Goal: Task Accomplishment & Management: Use online tool/utility

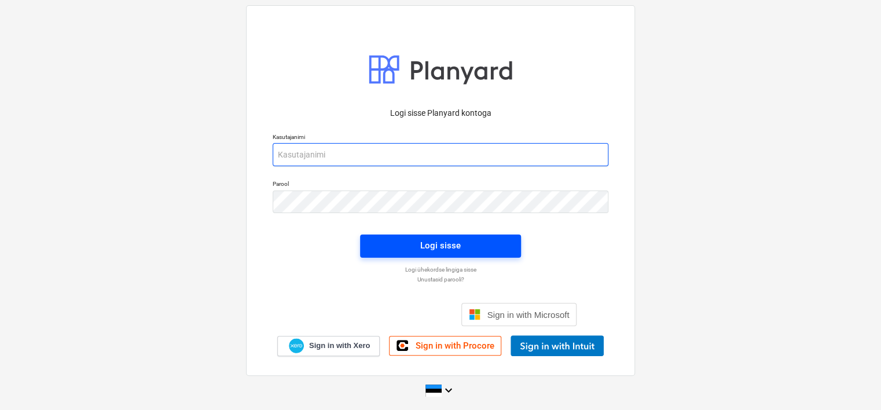
type input "[EMAIL_ADDRESS][DOMAIN_NAME]"
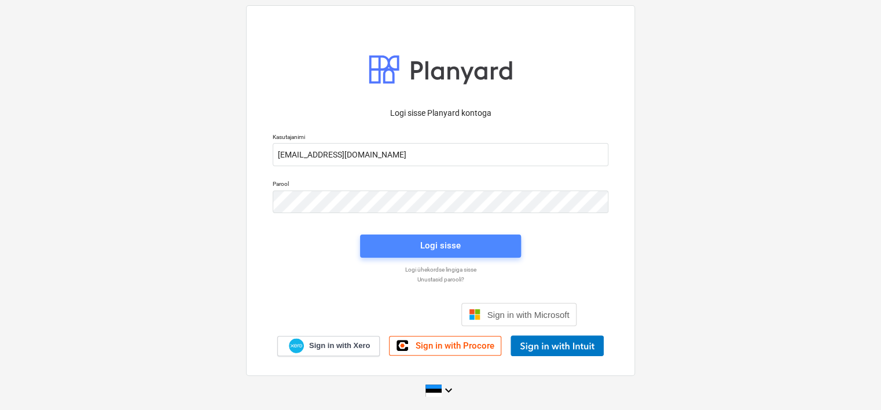
click at [426, 245] on div "Logi sisse" at bounding box center [440, 245] width 41 height 15
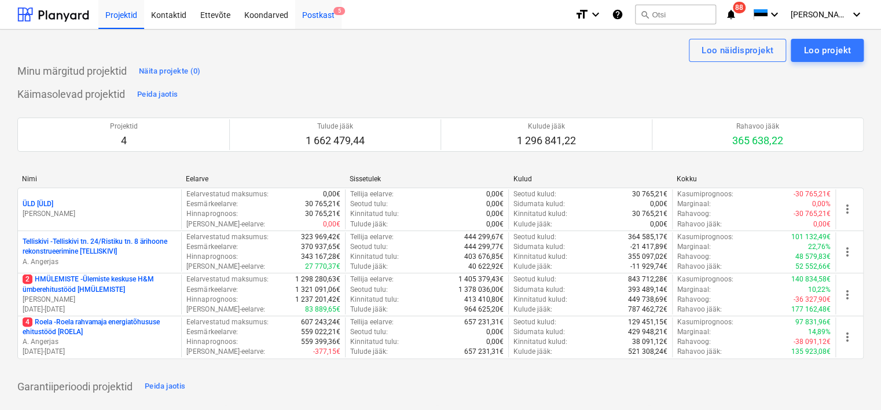
click at [314, 9] on div "Postkast 5" at bounding box center [318, 14] width 46 height 30
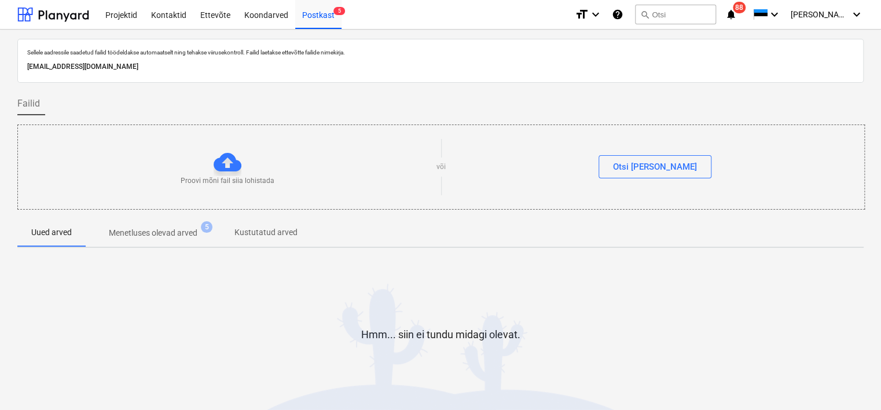
click at [174, 69] on p "[EMAIL_ADDRESS][DOMAIN_NAME]" at bounding box center [440, 67] width 827 height 12
copy p "[EMAIL_ADDRESS][DOMAIN_NAME]"
click at [12, 295] on div "Sellele aadressile saadetud failid töödeldakse automaatselt ning tehakse viirus…" at bounding box center [440, 240] width 881 height 420
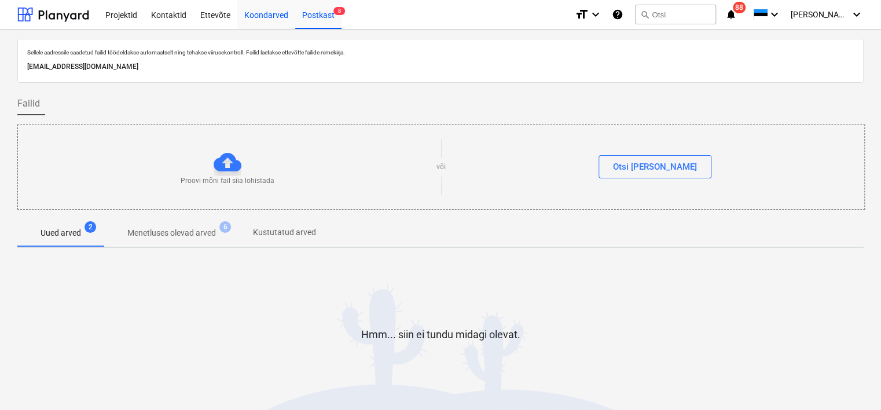
click at [255, 10] on div "Koondarved" at bounding box center [266, 14] width 58 height 30
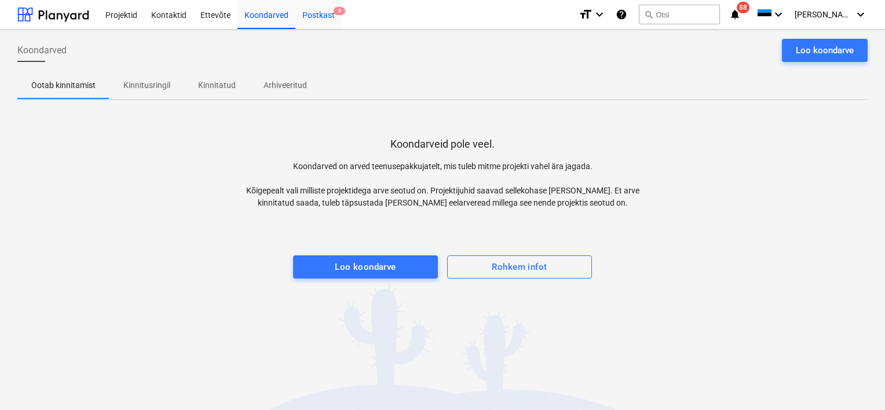
click at [307, 16] on div "Postkast 8" at bounding box center [318, 14] width 46 height 30
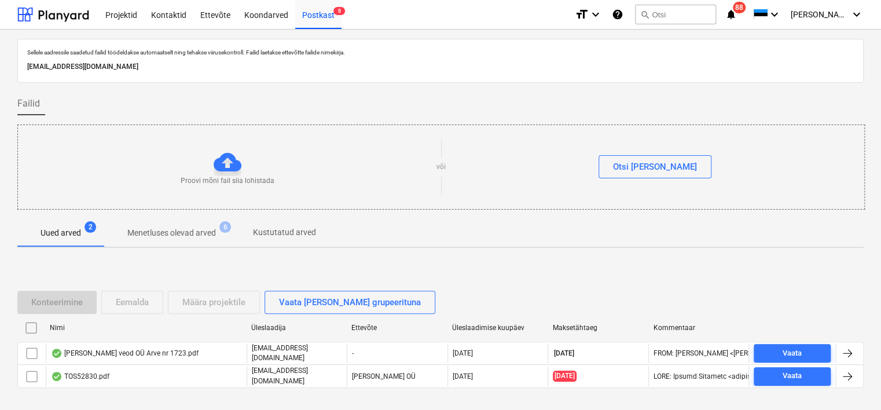
scroll to position [38, 0]
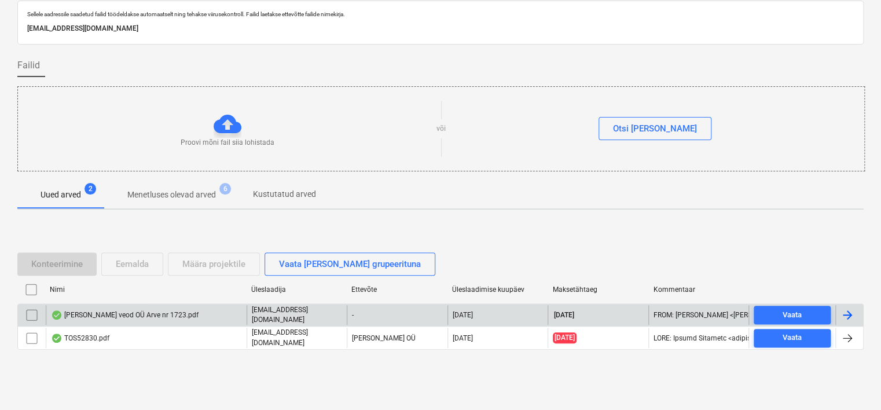
click at [169, 320] on div "[PERSON_NAME] veod OÜ Arve nr 1723.pdf" at bounding box center [146, 315] width 201 height 20
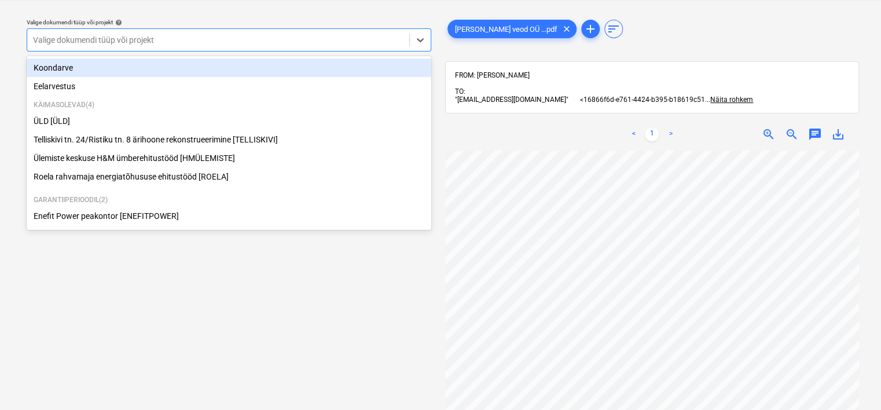
click at [203, 44] on div at bounding box center [218, 40] width 371 height 12
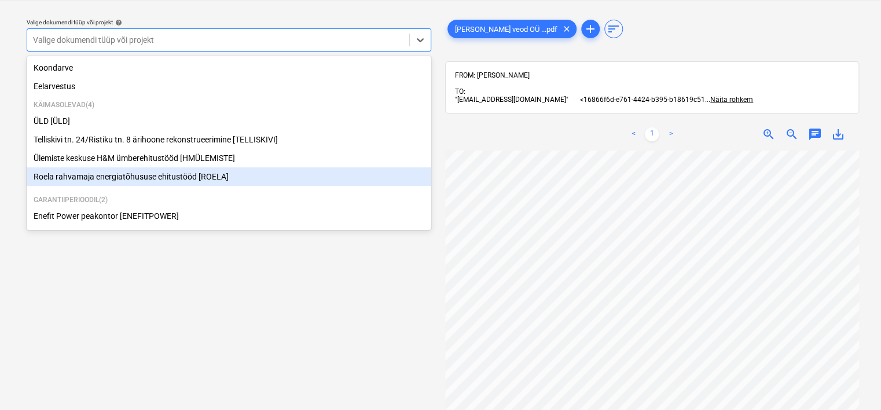
click at [155, 177] on div "Roela rahvamaja energiatõhususe ehitustööd [ROELA]" at bounding box center [229, 176] width 405 height 19
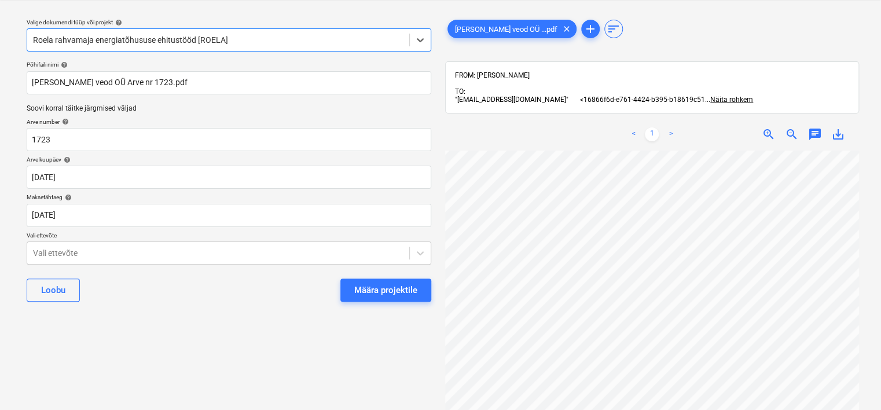
scroll to position [102, 109]
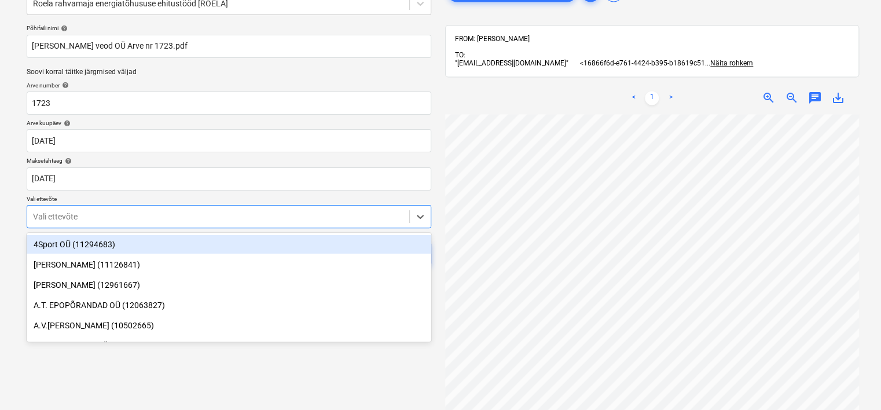
click at [160, 246] on body "Projektid Kontaktid Ettevõte Koondarved Postkast 8 format_size keyboard_arrow_d…" at bounding box center [440, 139] width 881 height 410
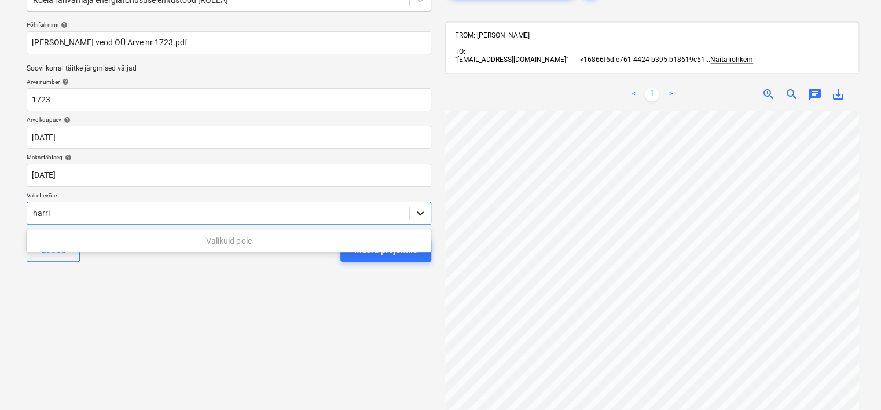
scroll to position [82, 109]
type input "harri"
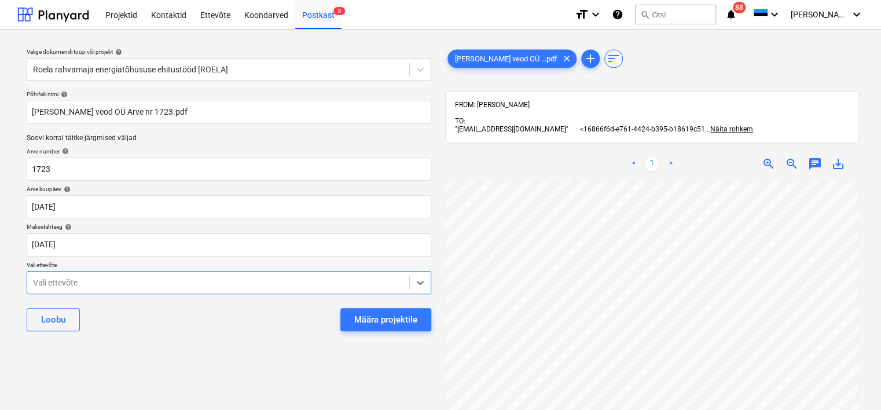
scroll to position [0, 100]
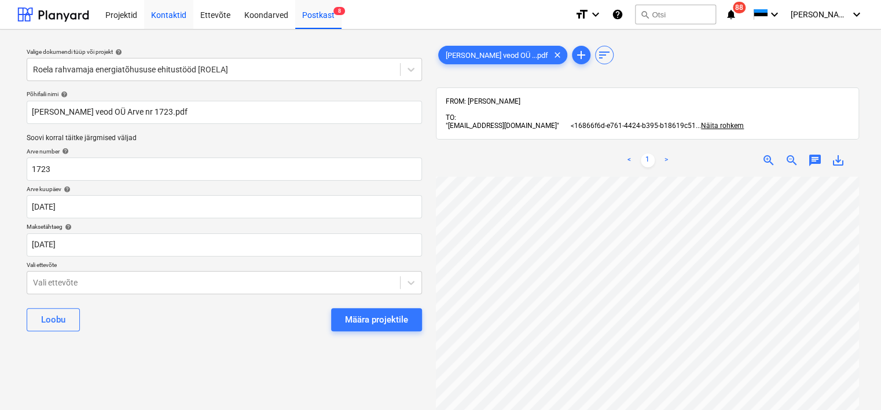
click at [150, 16] on div "Kontaktid" at bounding box center [168, 14] width 49 height 30
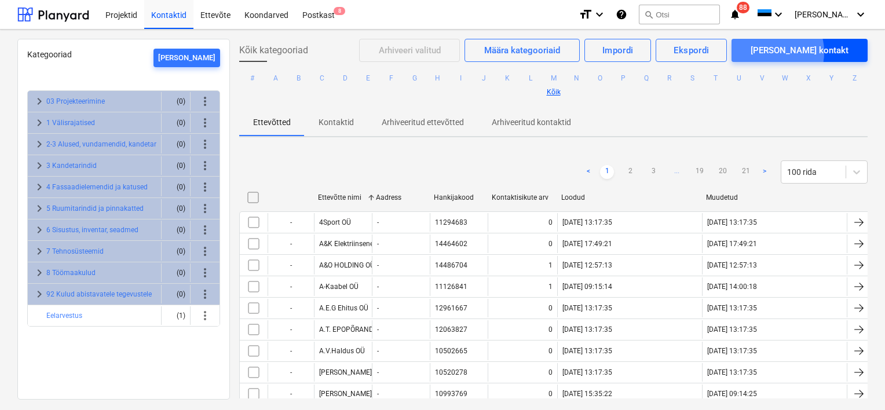
click at [808, 52] on div "[PERSON_NAME] kontakt" at bounding box center [799, 50] width 98 height 15
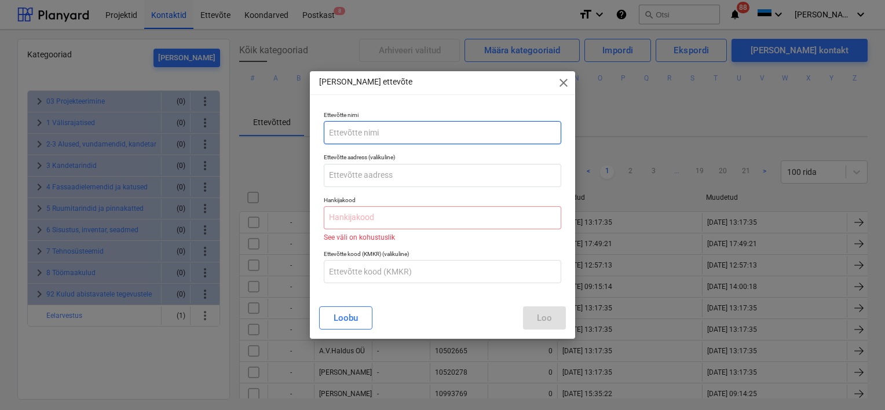
click at [340, 137] on input "text" at bounding box center [442, 132] width 237 height 23
type input "Harri Veod OÜ"
click at [424, 221] on input "text" at bounding box center [442, 217] width 237 height 23
paste input "16040272"
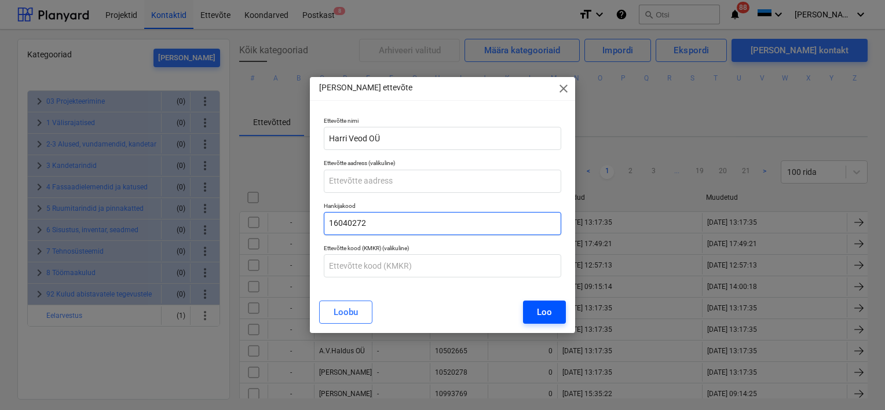
type input "16040272"
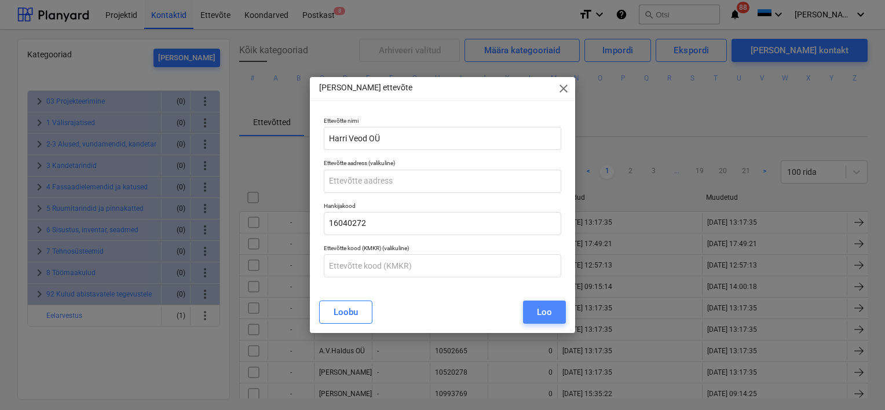
click at [544, 313] on div "Loo" at bounding box center [544, 312] width 15 height 15
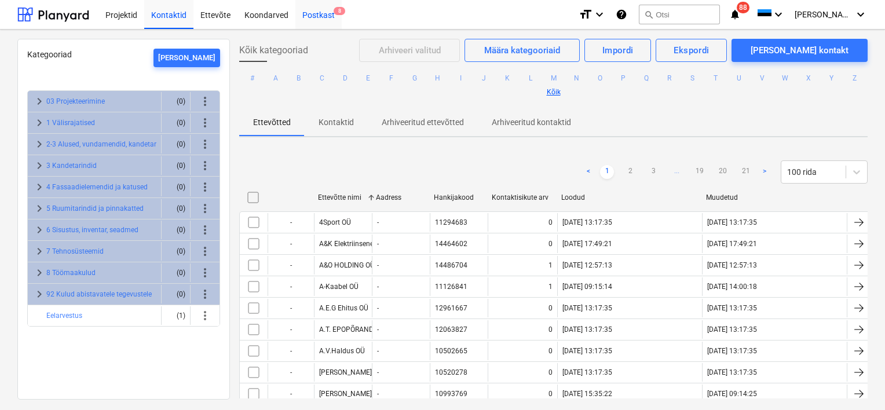
click at [313, 16] on div "Postkast 8" at bounding box center [318, 14] width 46 height 30
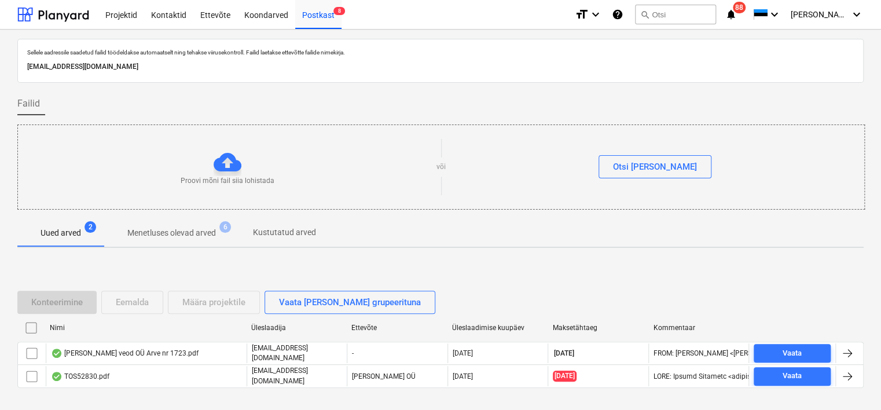
scroll to position [38, 0]
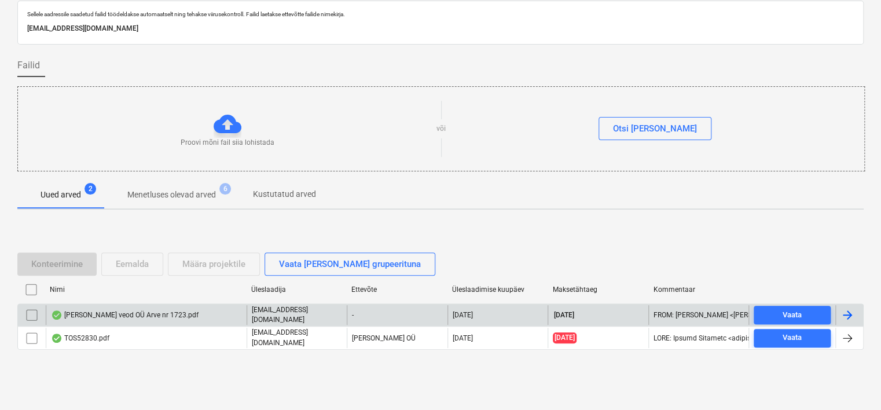
click at [134, 315] on div "[PERSON_NAME] veod OÜ Arve nr 1723.pdf" at bounding box center [125, 314] width 148 height 9
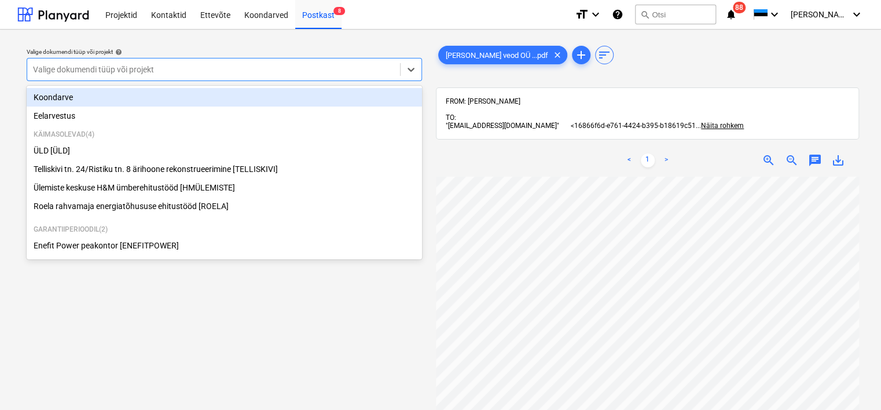
click at [206, 69] on div at bounding box center [213, 70] width 361 height 12
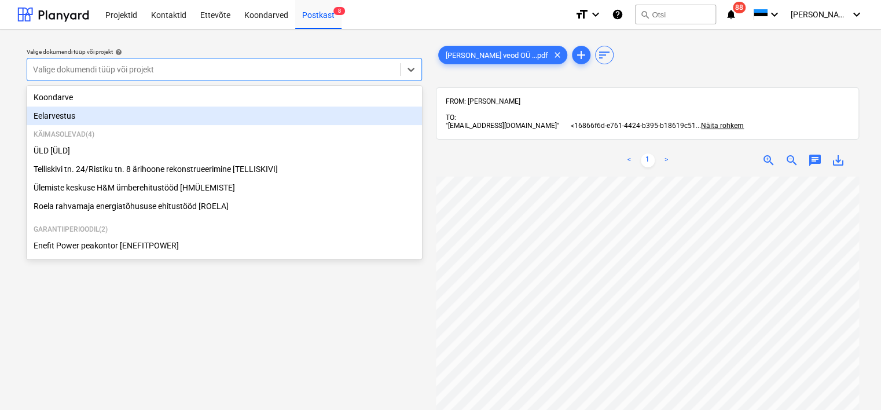
scroll to position [211, 0]
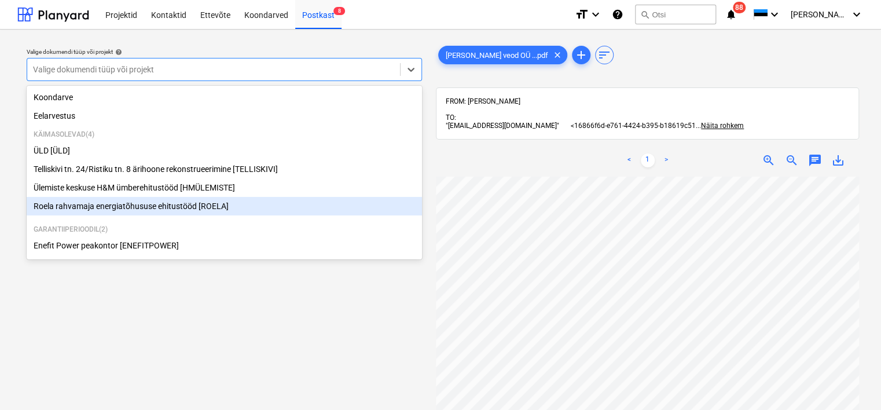
click at [193, 203] on div "Roela rahvamaja energiatõhususe ehitustööd [ROELA]" at bounding box center [224, 206] width 395 height 19
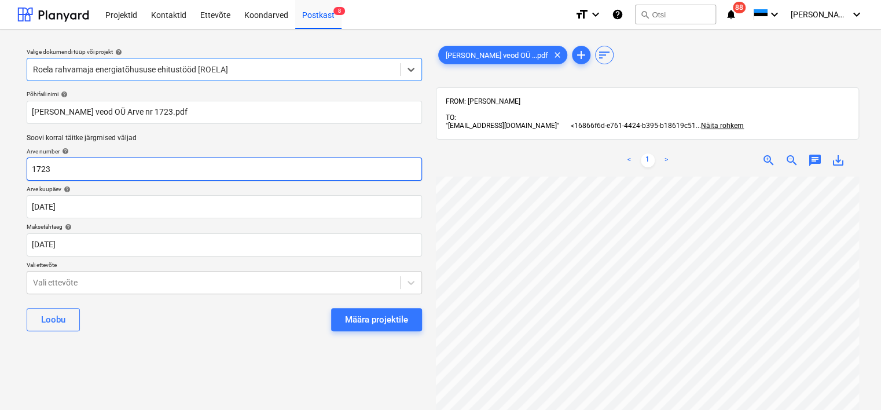
scroll to position [51, 83]
click at [206, 280] on body "Projektid Kontaktid Ettevõte Koondarved Postkast 8 format_size keyboard_arrow_d…" at bounding box center [440, 205] width 881 height 410
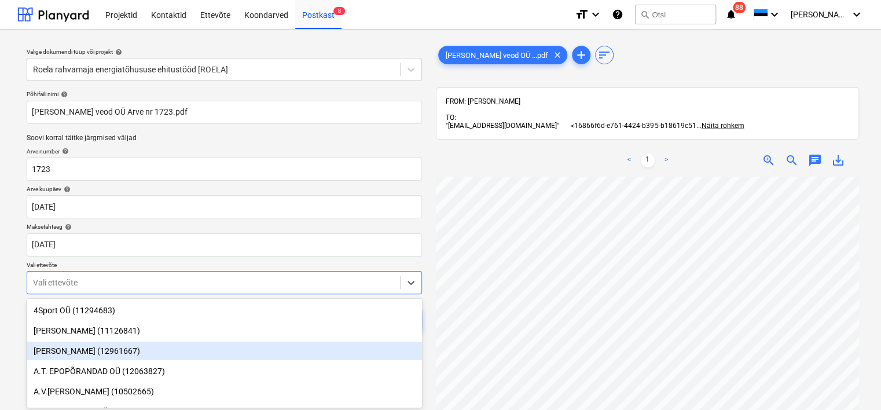
scroll to position [69, 0]
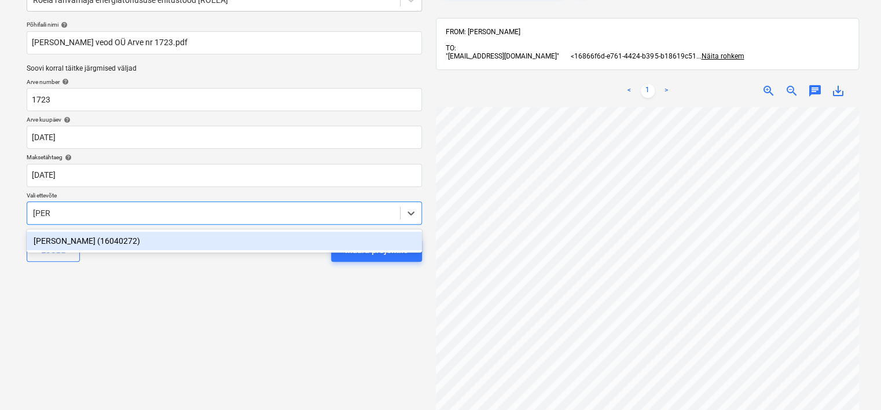
type input "harri"
click at [195, 232] on div "[PERSON_NAME] (16040272)" at bounding box center [224, 241] width 395 height 19
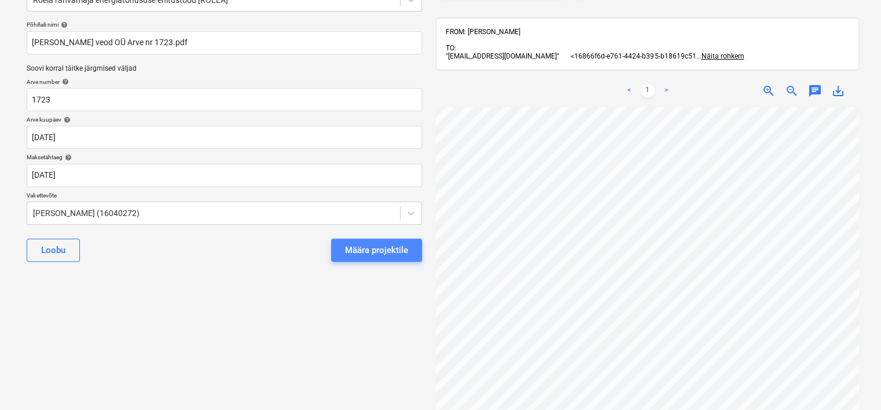
click at [362, 248] on div "Määra projektile" at bounding box center [376, 250] width 63 height 15
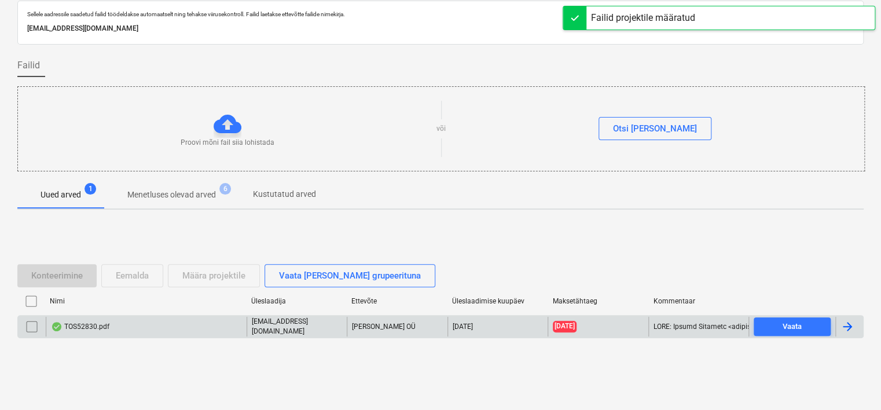
click at [135, 320] on div "TOS52830.pdf" at bounding box center [146, 327] width 201 height 20
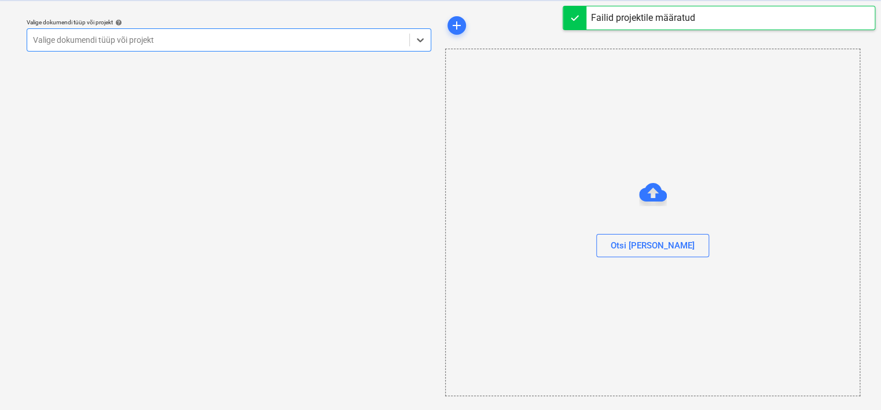
scroll to position [30, 0]
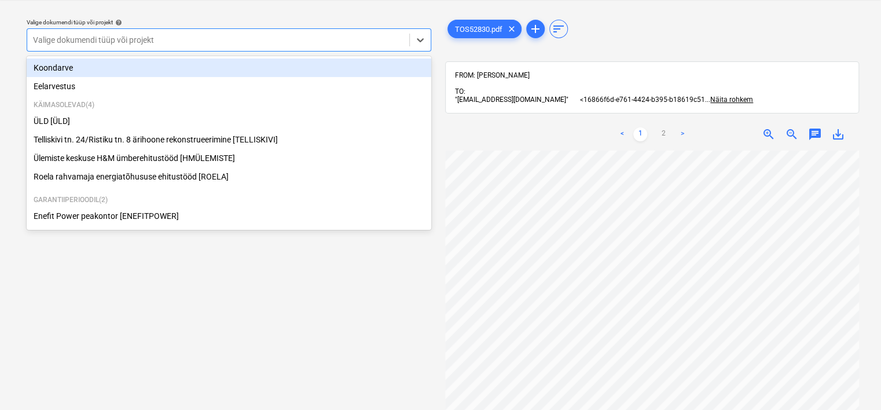
click at [273, 41] on div at bounding box center [218, 40] width 371 height 12
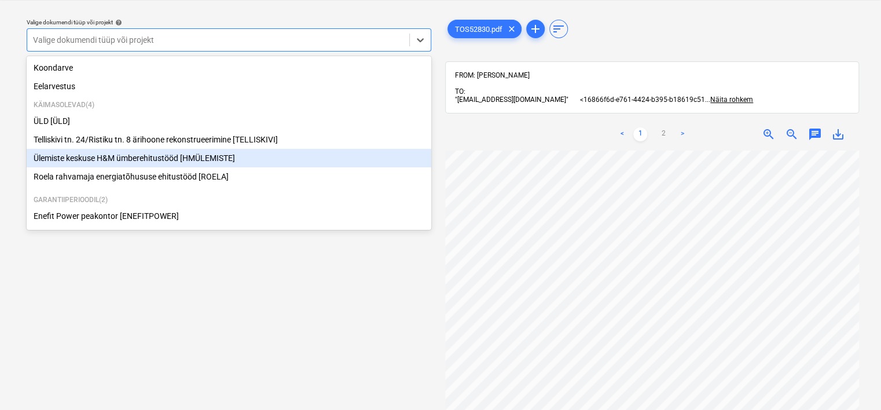
click at [211, 155] on div "Ülemiste keskuse H&M ümberehitustööd [HMÜLEMISTE]" at bounding box center [229, 158] width 405 height 19
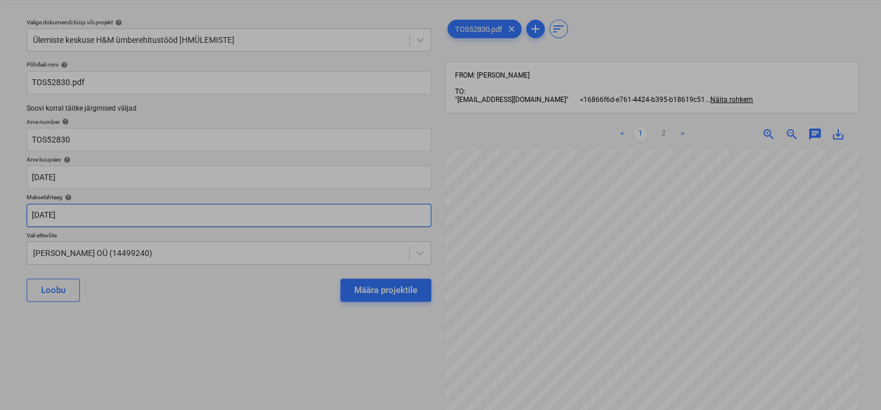
click at [263, 218] on body "Projektid Kontaktid Ettevõte Koondarved Postkast 7 format_size keyboard_arrow_d…" at bounding box center [440, 175] width 881 height 410
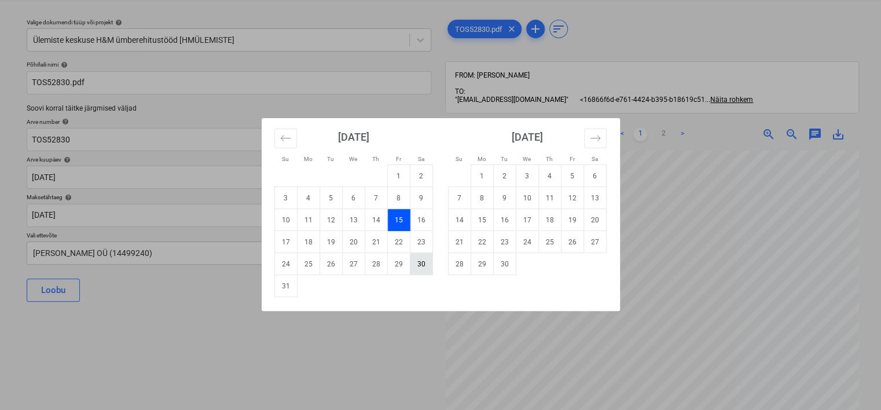
click at [424, 260] on td "30" at bounding box center [421, 264] width 23 height 22
type input "[DATE]"
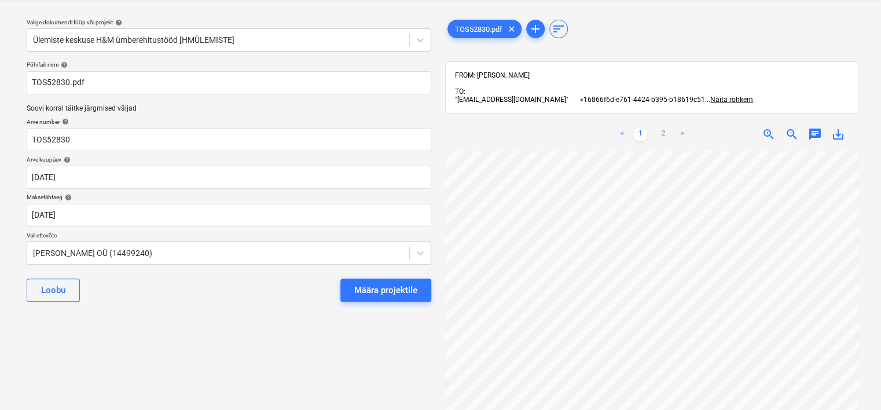
click at [230, 384] on div "Valige dokumendi tüüp või projekt help Ülemiste keskuse H&M ümberehitustööd [HM…" at bounding box center [228, 265] width 423 height 512
click at [388, 296] on div "Määra projektile" at bounding box center [385, 290] width 63 height 15
